Goal: Task Accomplishment & Management: Use online tool/utility

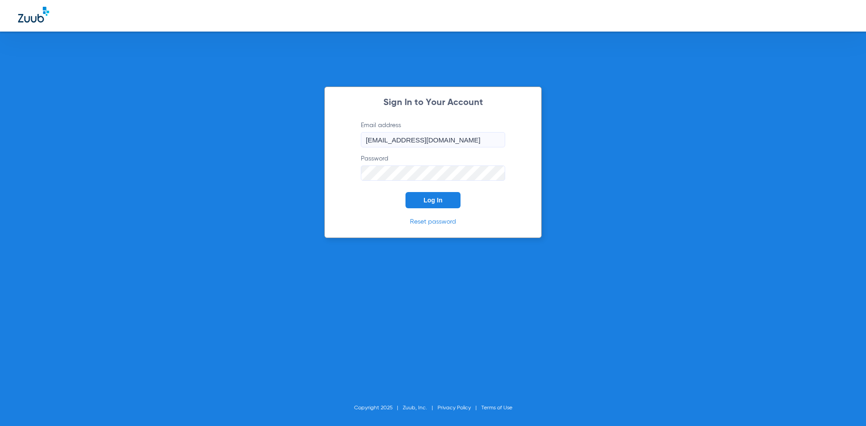
click at [424, 200] on span "Log In" at bounding box center [433, 200] width 19 height 7
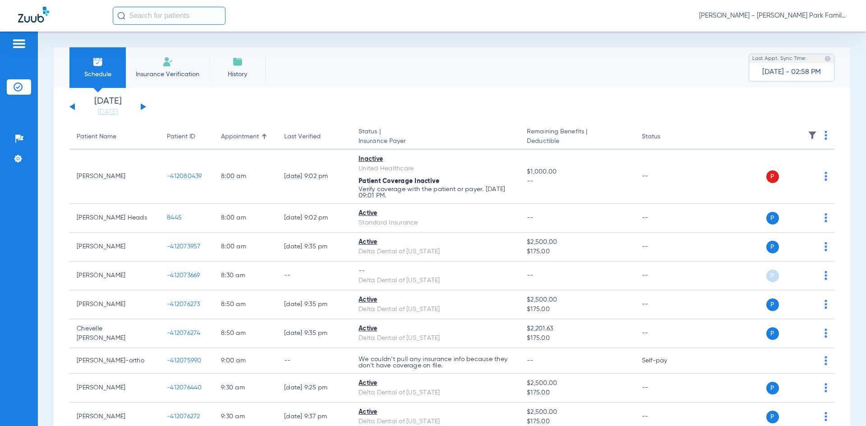
click at [143, 105] on button at bounding box center [143, 106] width 5 height 7
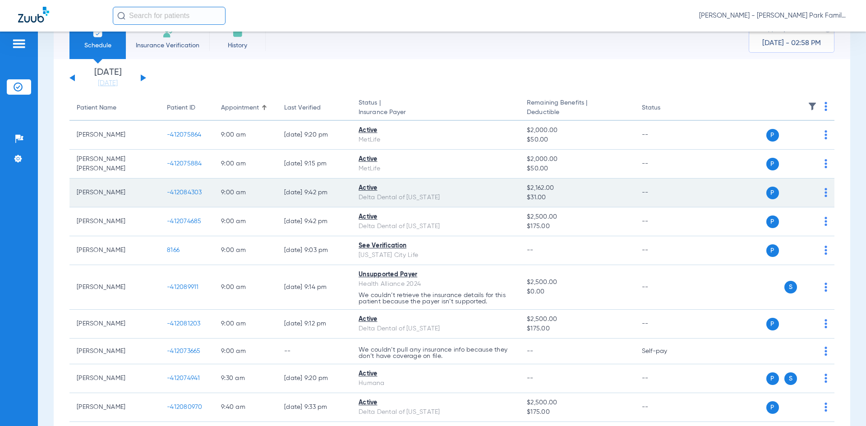
scroll to position [45, 0]
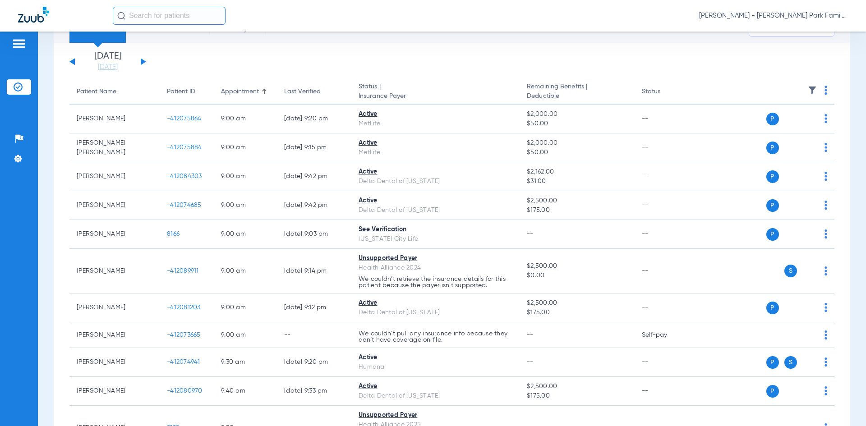
click at [808, 91] on img at bounding box center [812, 90] width 9 height 9
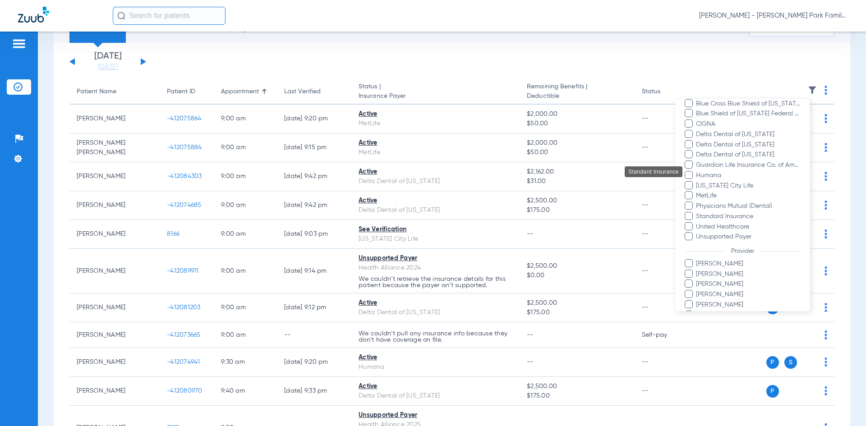
scroll to position [198, 0]
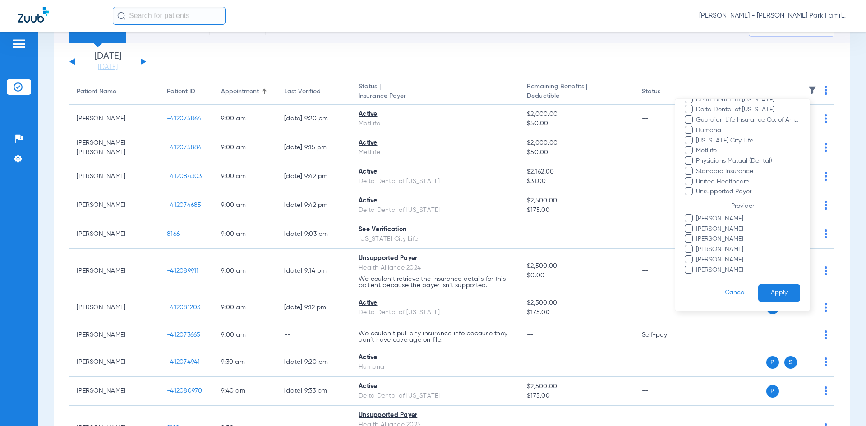
click at [689, 247] on span at bounding box center [689, 249] width 8 height 8
click at [697, 256] on input "[PERSON_NAME]" at bounding box center [697, 256] width 0 height 0
click at [758, 291] on button "Apply" at bounding box center [779, 294] width 42 height 18
